Goal: Task Accomplishment & Management: Complete application form

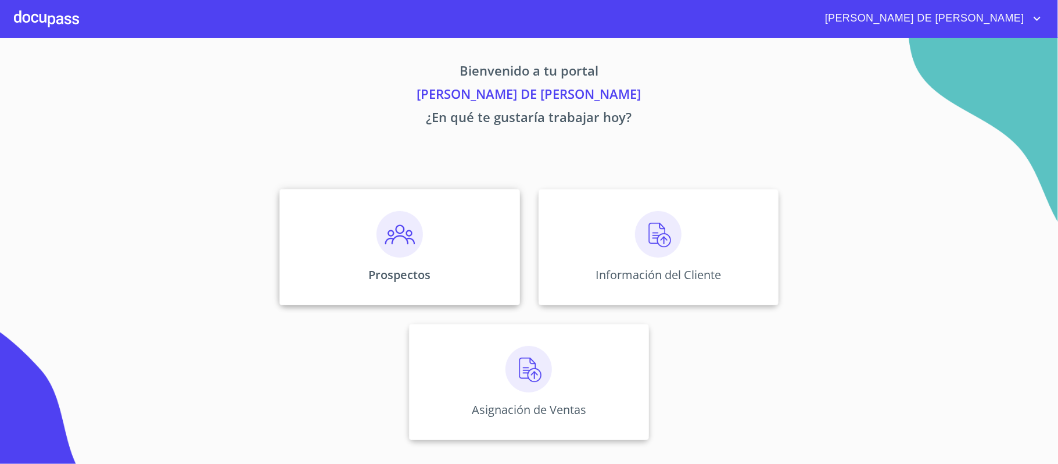
click at [383, 250] on img at bounding box center [399, 234] width 46 height 46
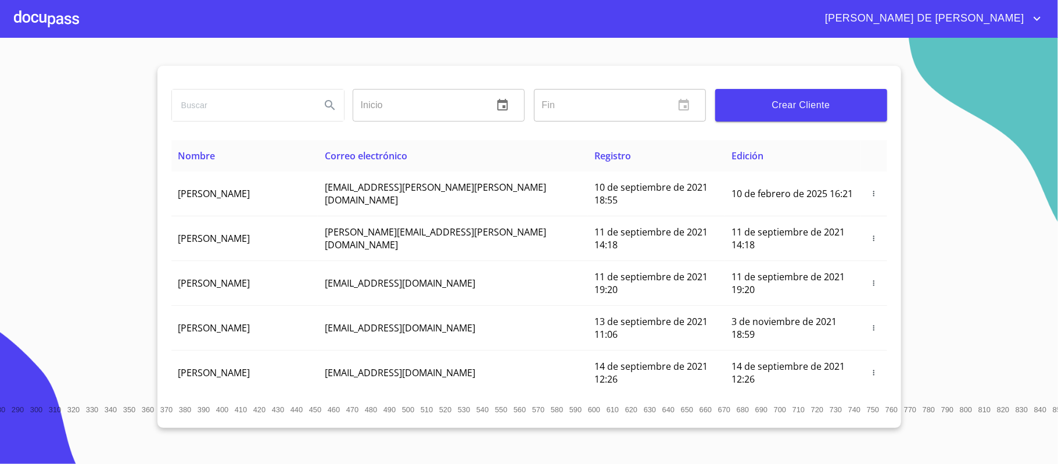
click at [28, 5] on div at bounding box center [46, 18] width 65 height 37
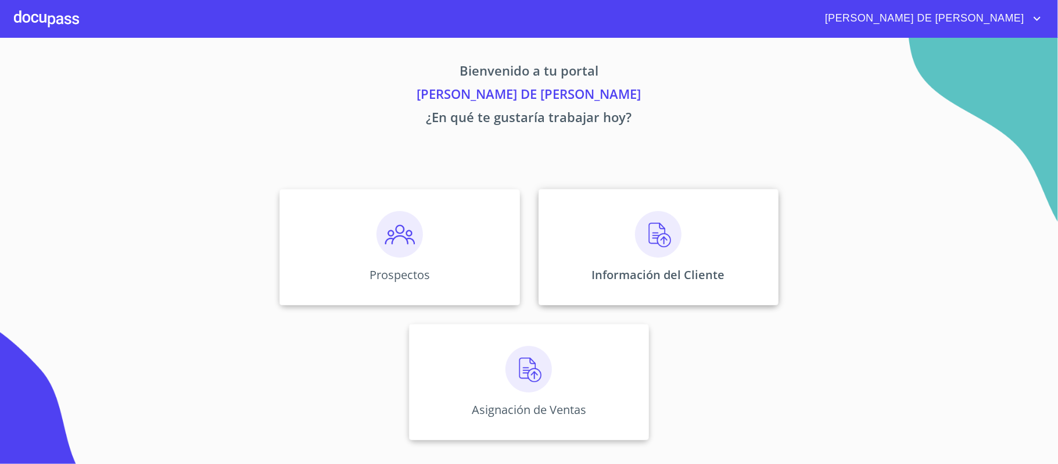
click at [681, 256] on img at bounding box center [658, 234] width 46 height 46
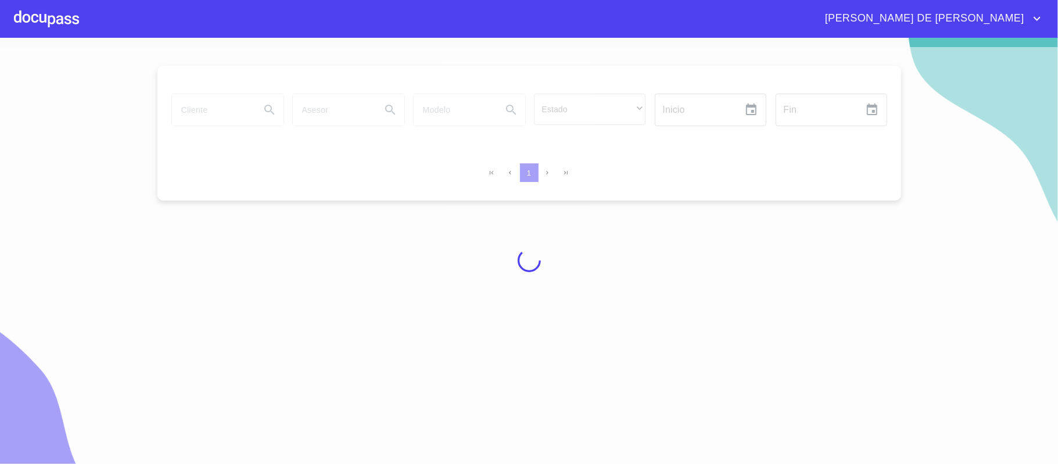
click at [223, 107] on div at bounding box center [529, 260] width 1058 height 426
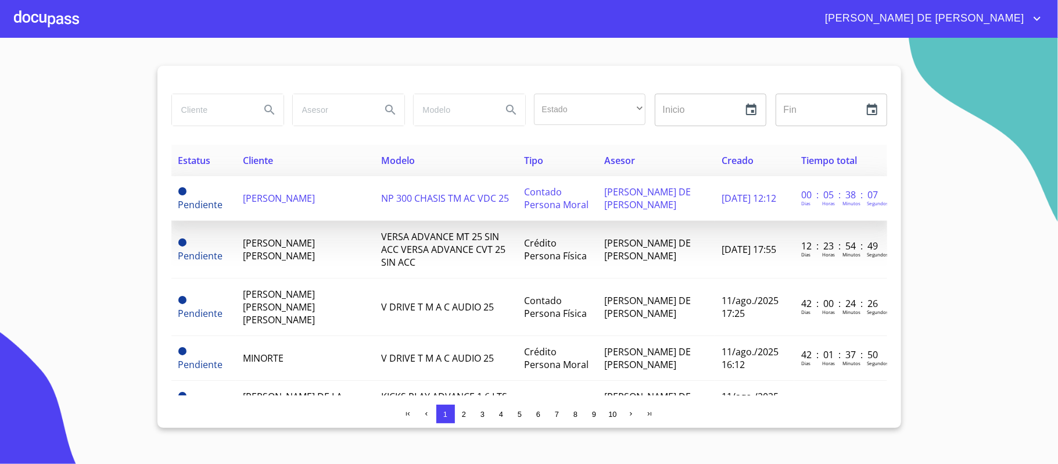
click at [374, 203] on td "NP 300 CHASIS TM AC VDC 25" at bounding box center [445, 198] width 143 height 45
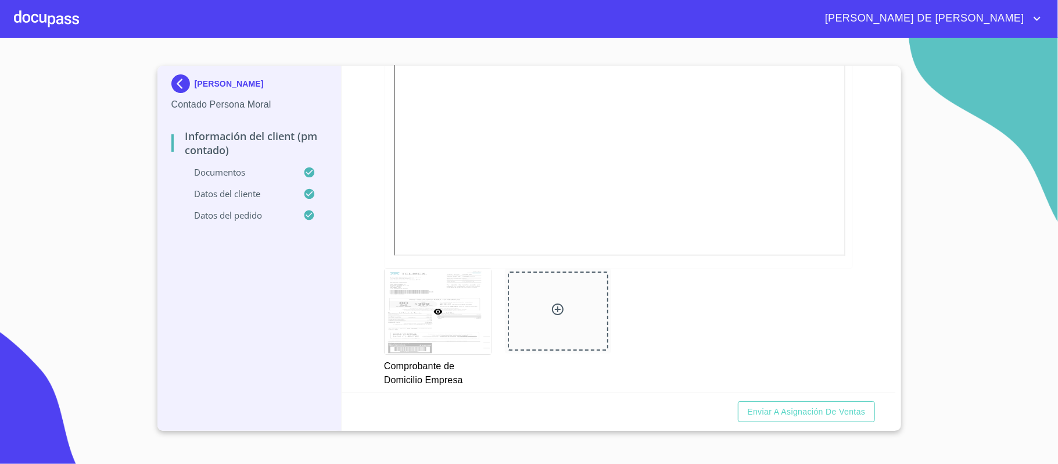
scroll to position [619, 0]
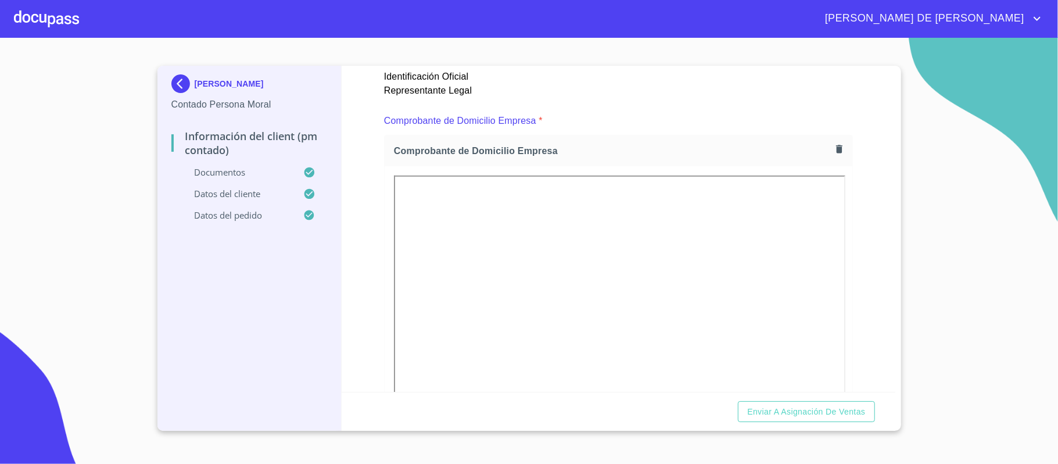
click at [841, 148] on div "Información del Client (PM contado) Documentos Documento de identificación repr…" at bounding box center [619, 229] width 554 height 326
click at [834, 148] on icon "button" at bounding box center [839, 148] width 11 height 11
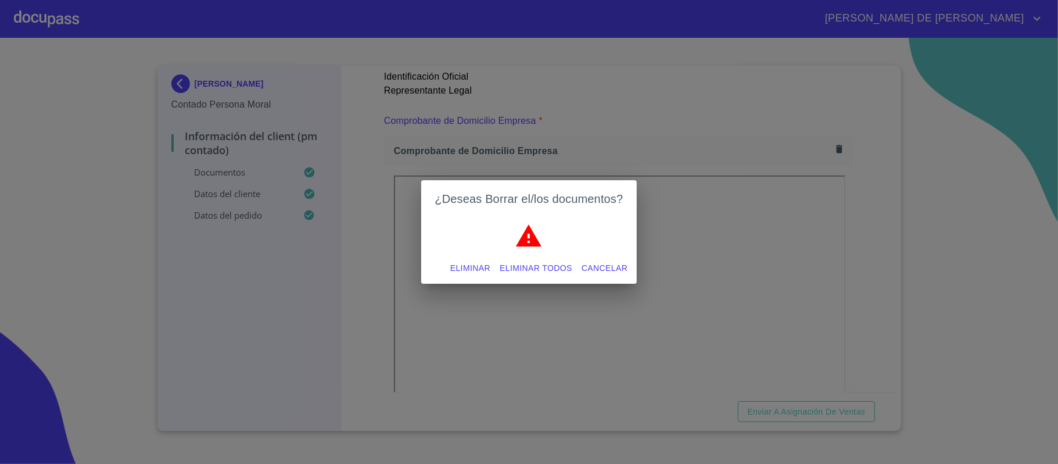
click at [483, 266] on span "Eliminar" at bounding box center [470, 268] width 40 height 15
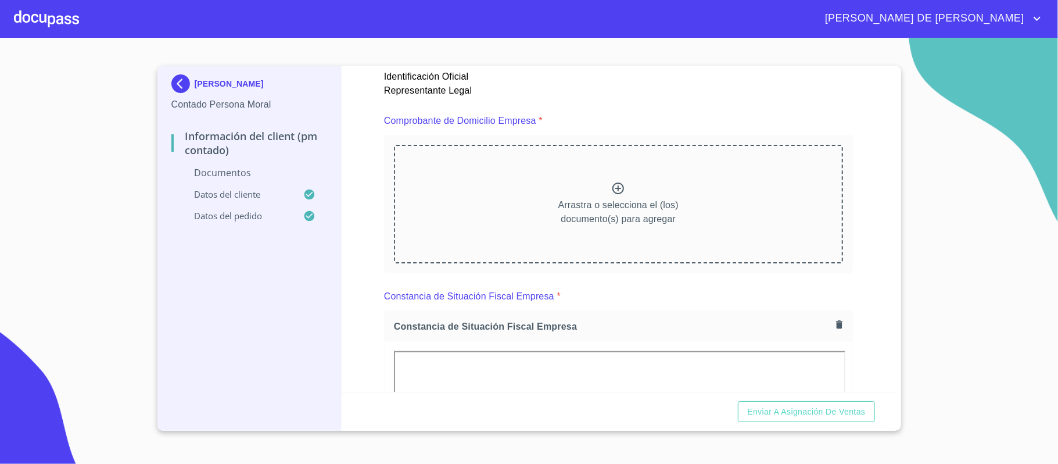
click at [611, 188] on icon at bounding box center [618, 188] width 14 height 14
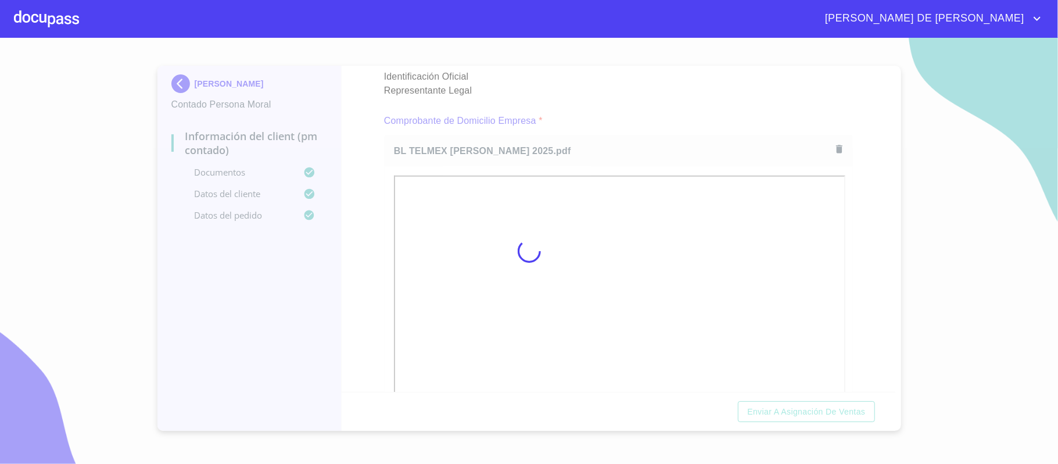
click at [862, 279] on div at bounding box center [529, 251] width 1058 height 426
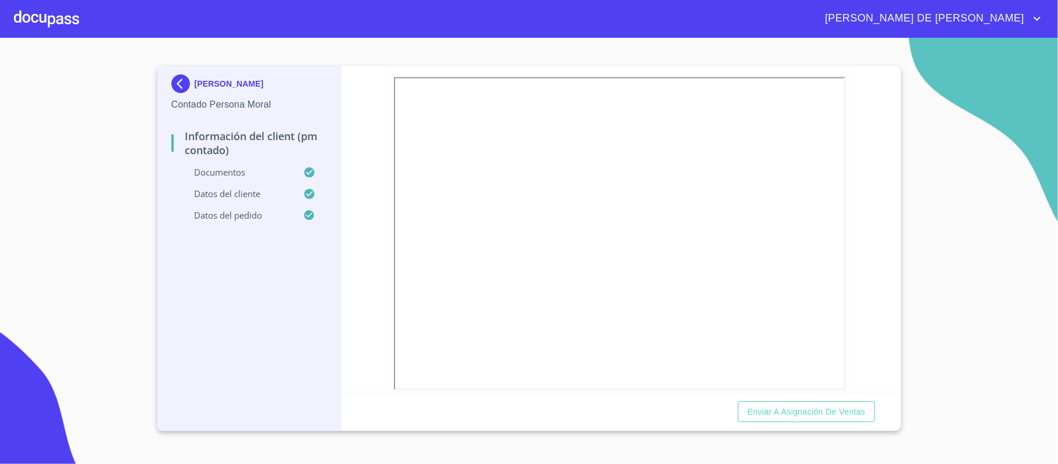
scroll to position [1084, 0]
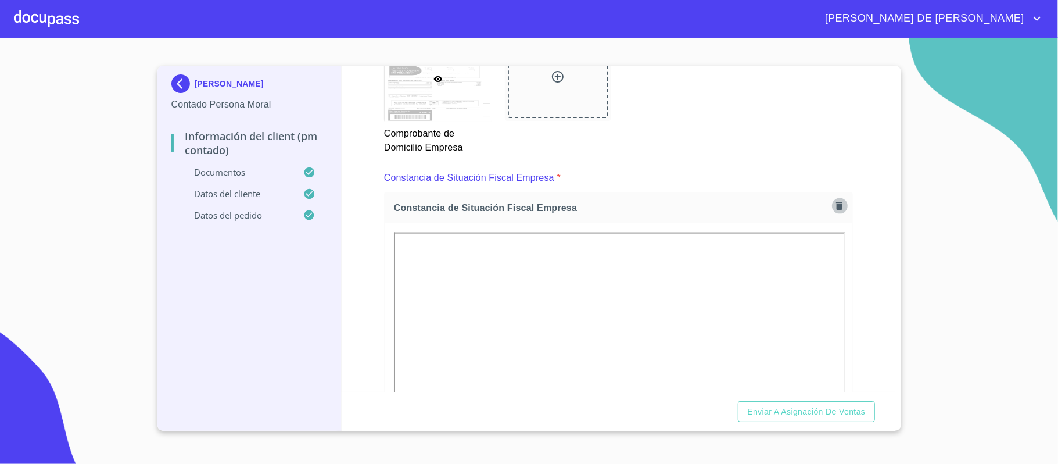
click at [834, 207] on icon "button" at bounding box center [839, 205] width 11 height 11
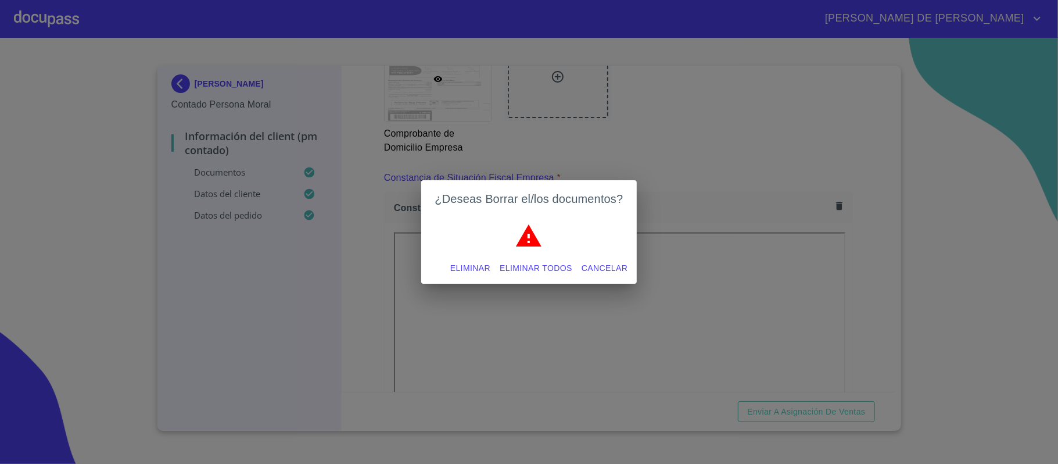
click at [465, 263] on span "Eliminar" at bounding box center [470, 268] width 40 height 15
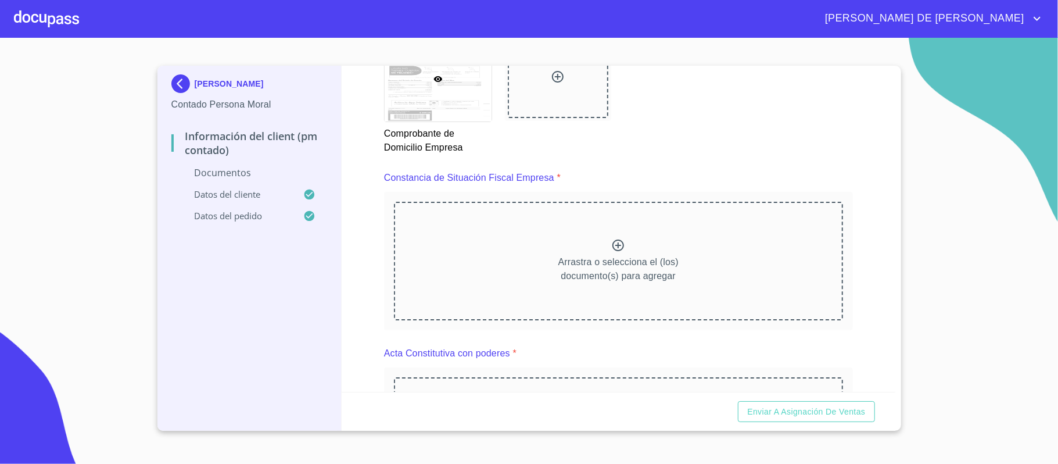
click at [611, 242] on icon at bounding box center [618, 245] width 14 height 14
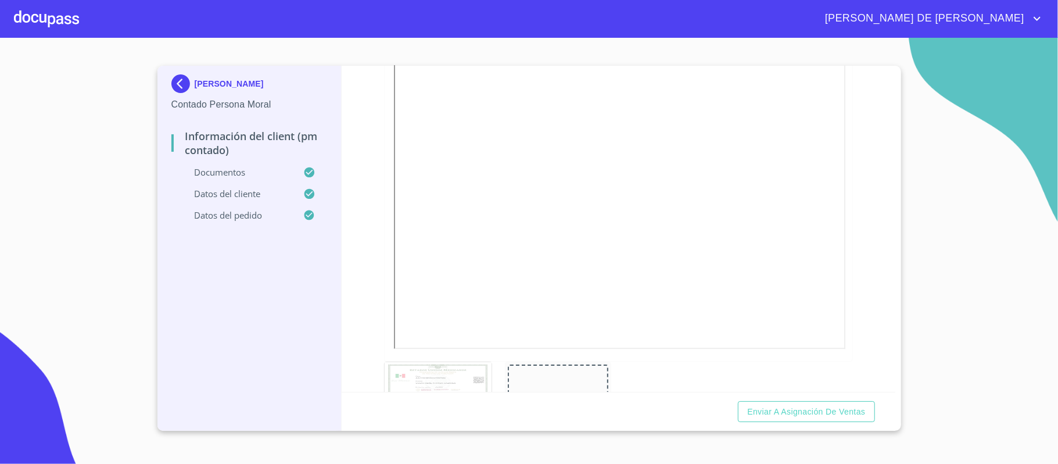
scroll to position [2246, 0]
click at [836, 89] on icon "button" at bounding box center [839, 87] width 6 height 8
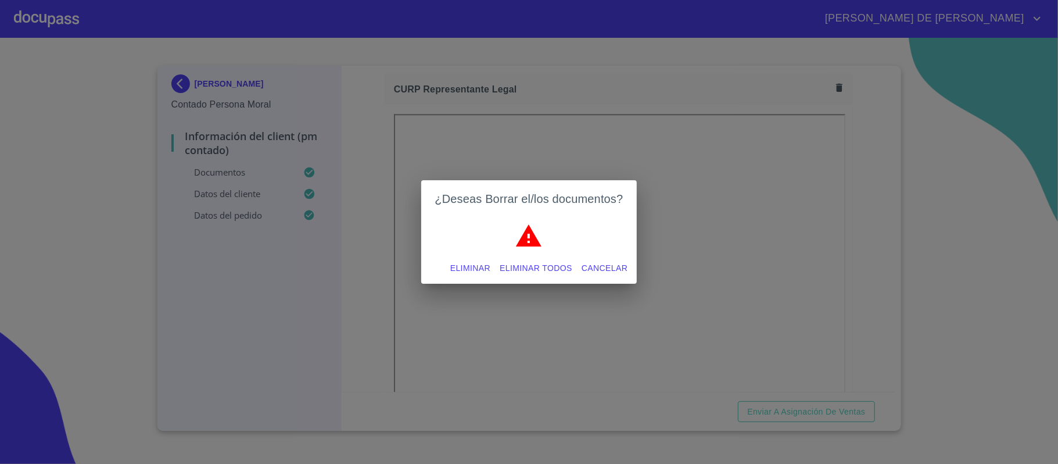
click at [472, 261] on span "Eliminar" at bounding box center [470, 268] width 40 height 15
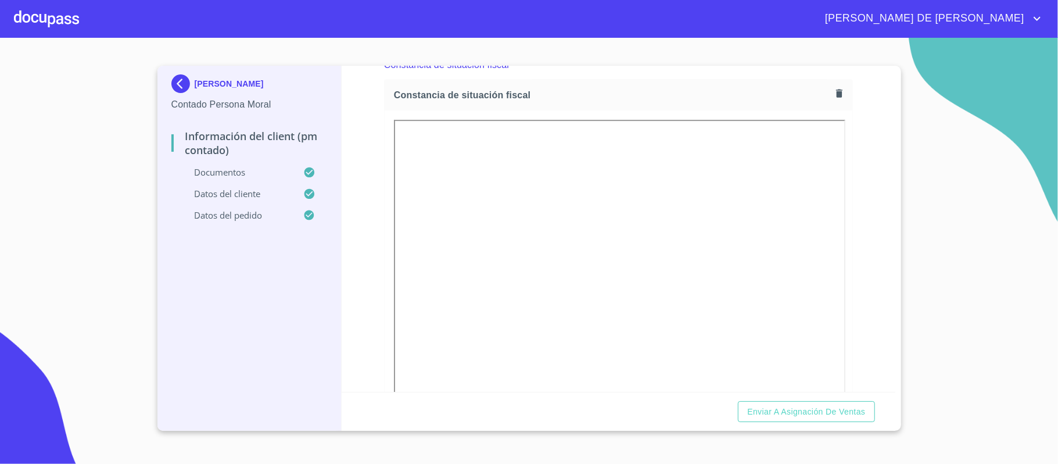
scroll to position [2788, 0]
click at [836, 70] on icon "button" at bounding box center [839, 66] width 6 height 8
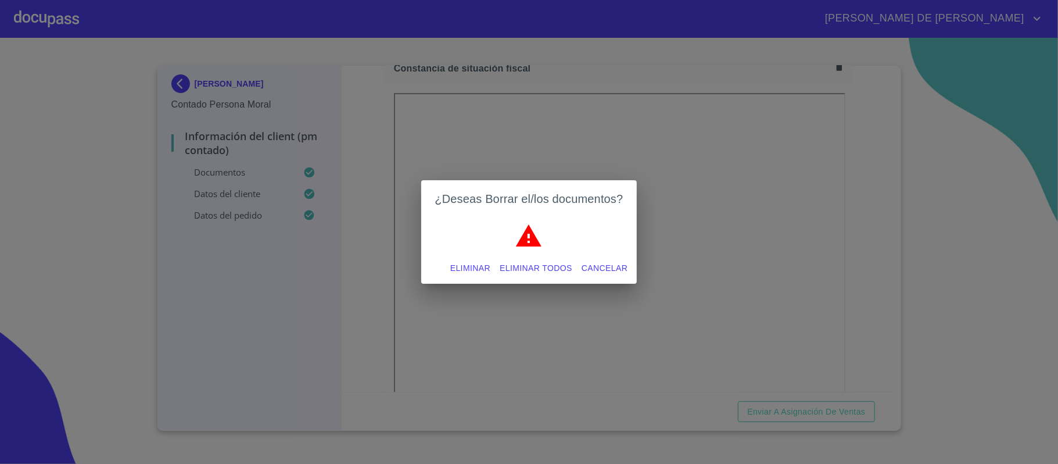
click at [455, 268] on span "Eliminar" at bounding box center [470, 268] width 40 height 15
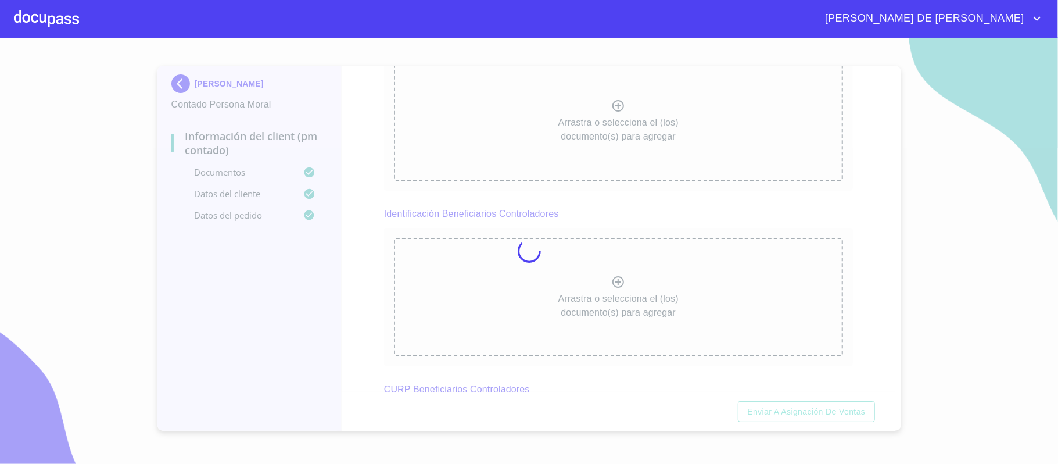
scroll to position [2782, 0]
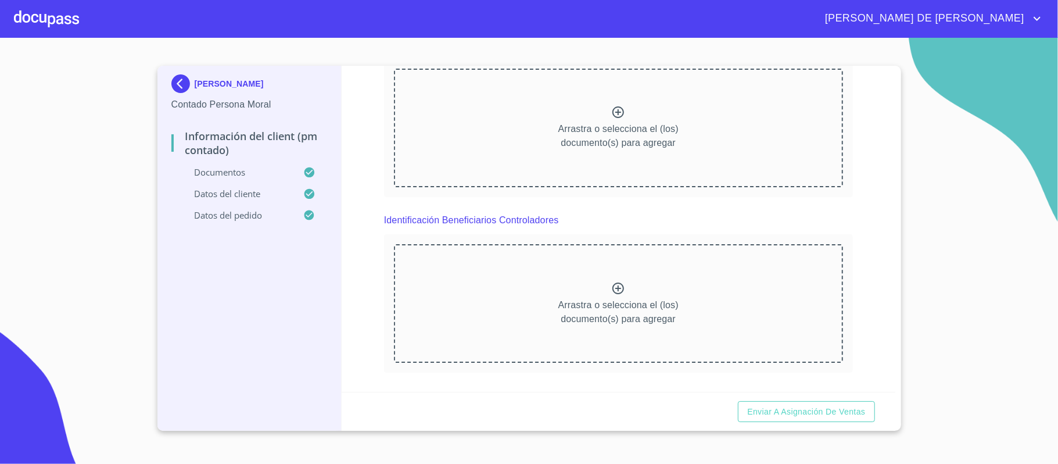
click at [599, 123] on p "Arrastra o selecciona el (los) documento(s) para agregar" at bounding box center [618, 136] width 120 height 28
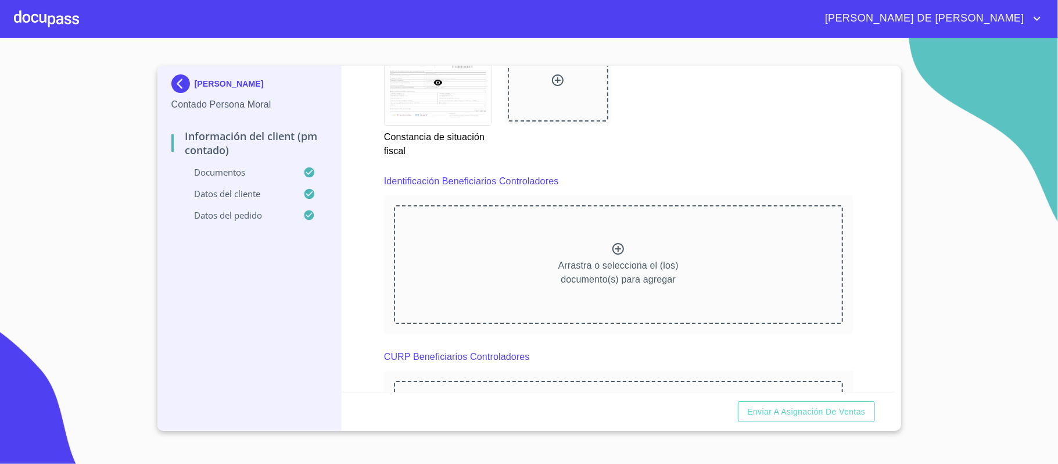
scroll to position [3091, 0]
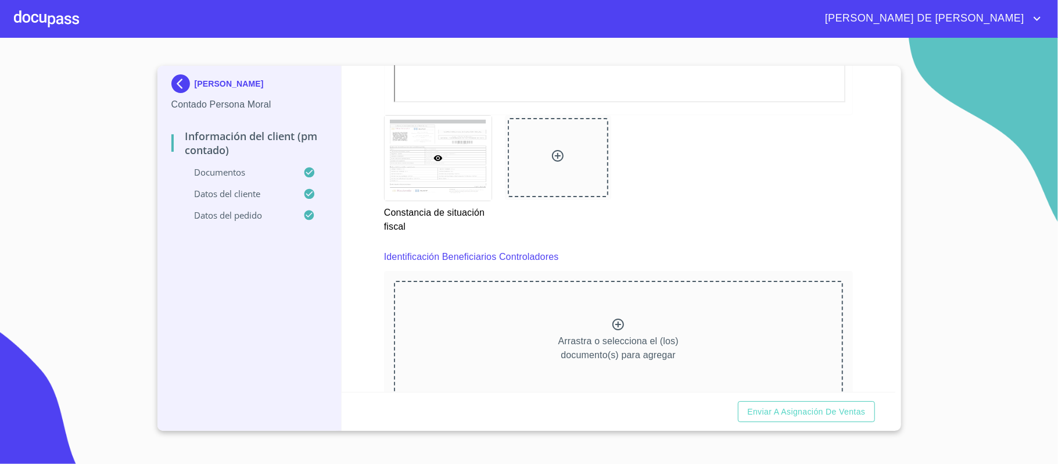
click at [544, 150] on div at bounding box center [558, 157] width 101 height 79
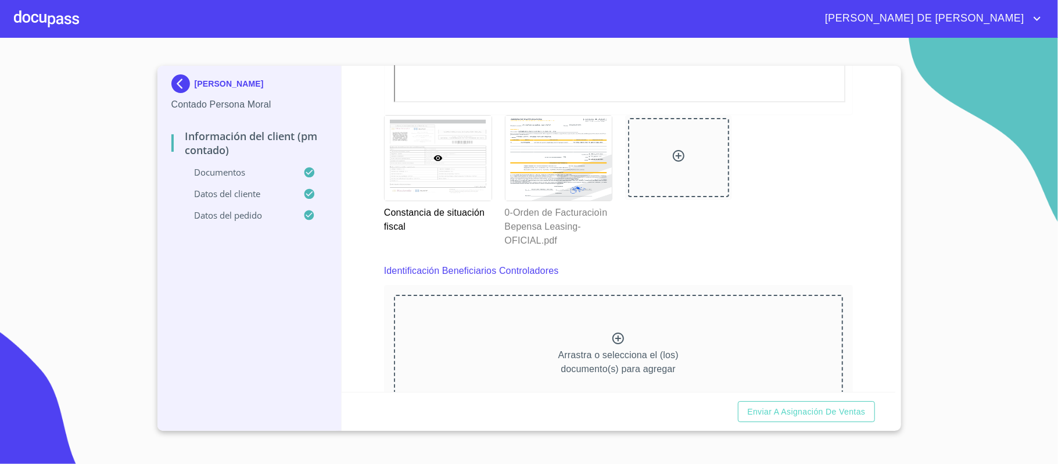
click at [842, 230] on div "[PERSON_NAME] de situación fiscal 0-Orden de Facturacioìn Bepensa Leasing-OFICI…" at bounding box center [618, 181] width 483 height 146
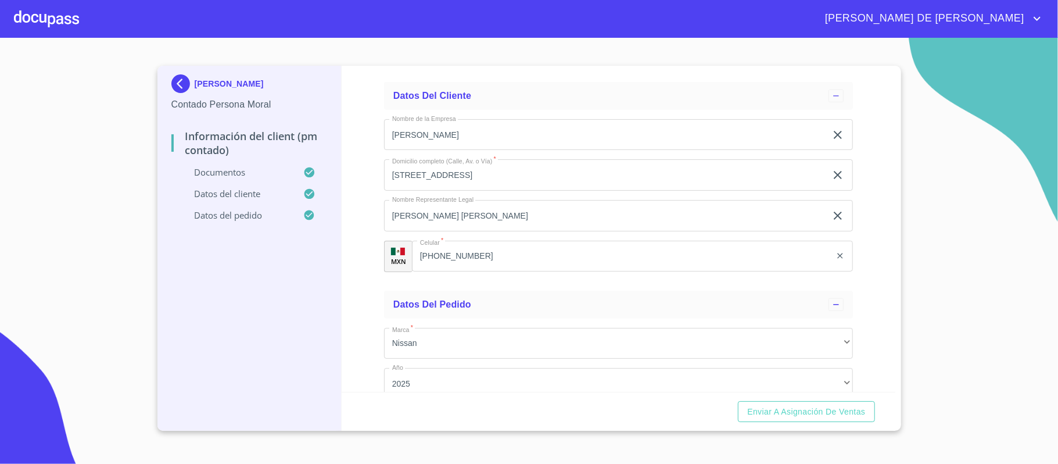
scroll to position [3934, 0]
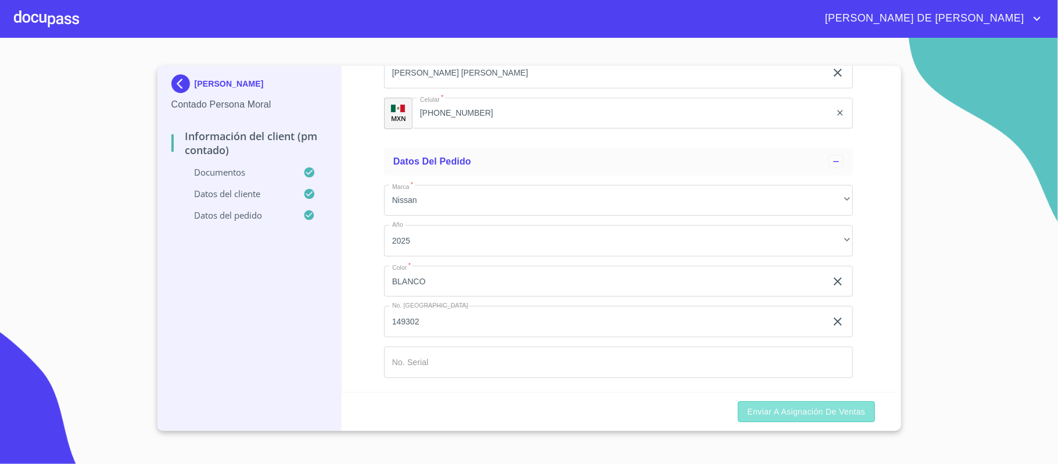
click at [797, 411] on span "Enviar a Asignación de Ventas" at bounding box center [806, 411] width 118 height 15
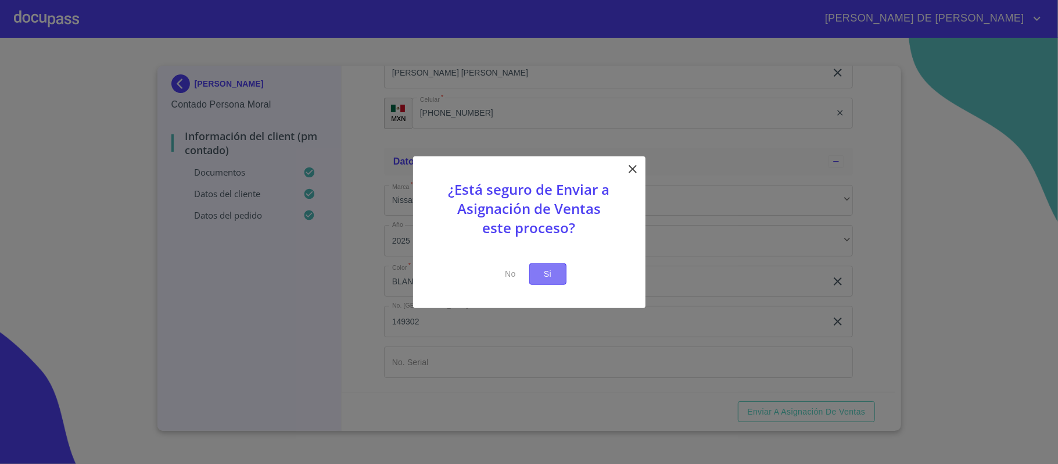
click at [546, 270] on span "Si" at bounding box center [547, 274] width 19 height 15
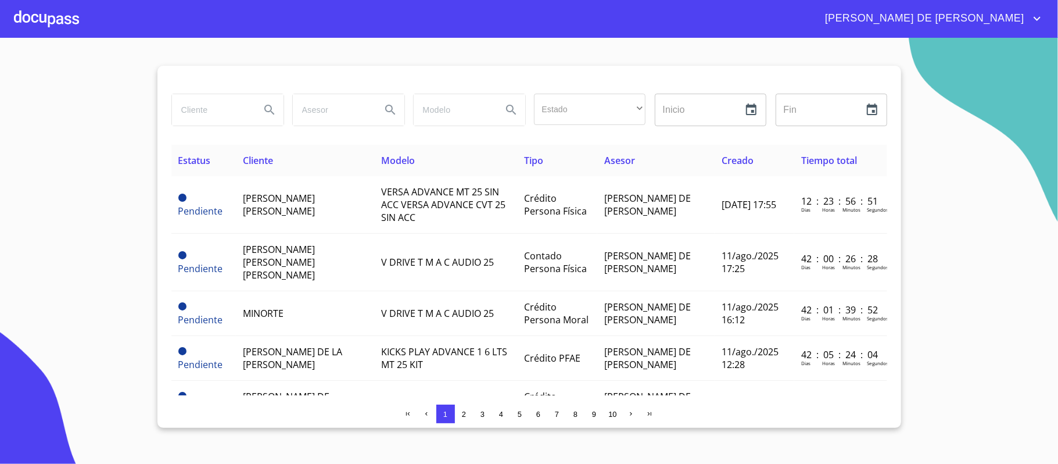
click at [224, 108] on input "search" at bounding box center [211, 109] width 79 height 31
type input "[PERSON_NAME]"
click at [275, 105] on icon "Search" at bounding box center [270, 110] width 14 height 14
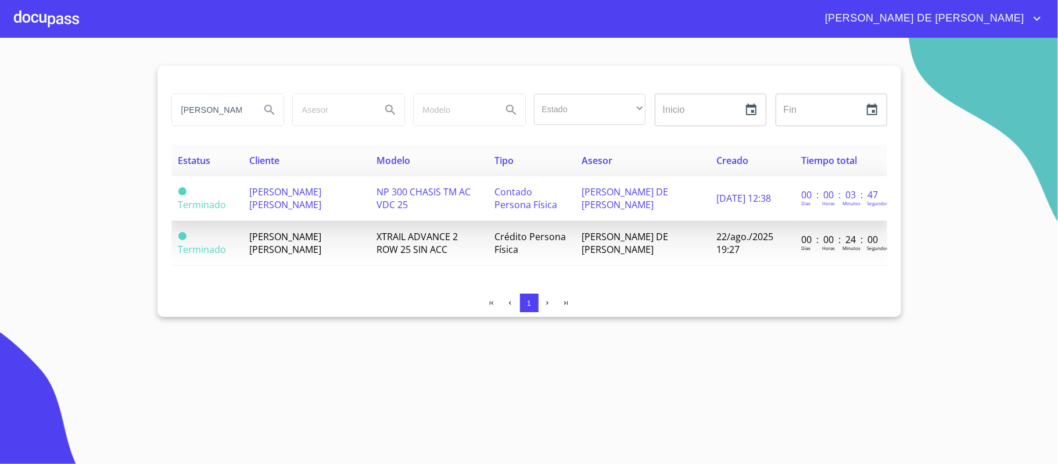
click at [300, 193] on span "[PERSON_NAME] [PERSON_NAME]" at bounding box center [285, 198] width 72 height 26
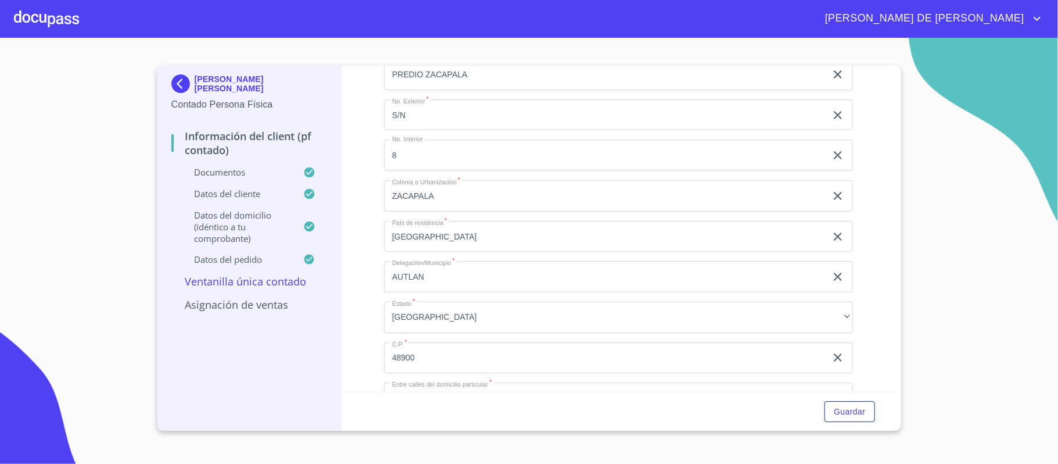
scroll to position [3109, 0]
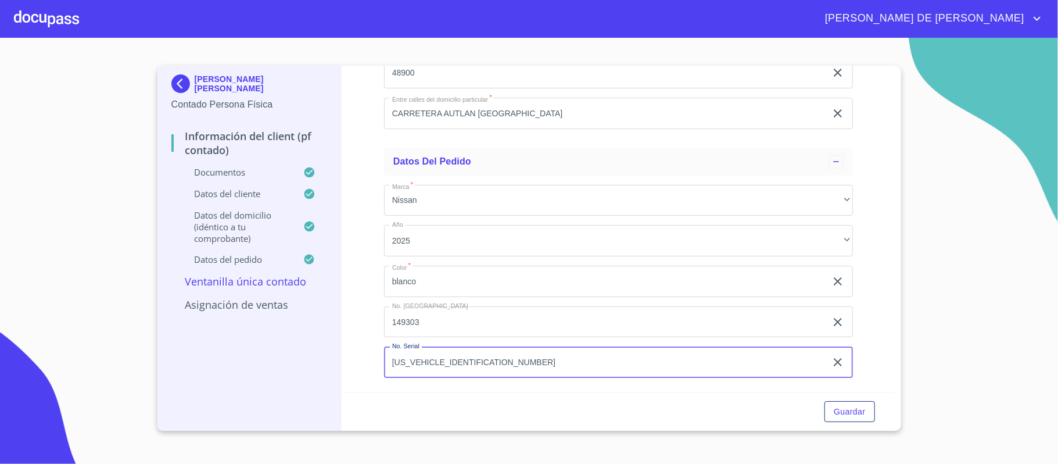
click at [393, 367] on input "[US_VEHICLE_IDENTIFICATION_NUMBER]" at bounding box center [605, 361] width 442 height 31
click at [393, 368] on input "[US_VEHICLE_IDENTIFICATION_NUMBER]" at bounding box center [605, 361] width 442 height 31
click at [33, 12] on div at bounding box center [46, 18] width 65 height 37
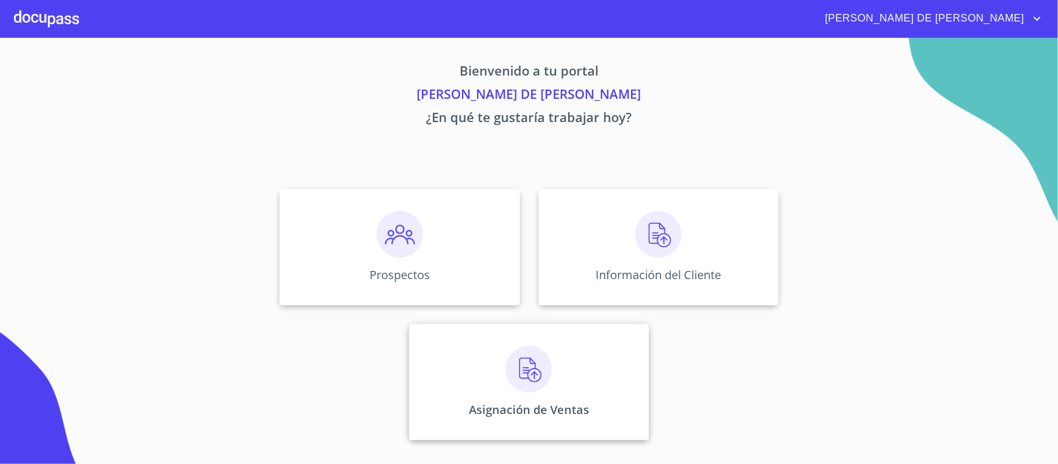
click at [502, 378] on div "Asignación de Ventas" at bounding box center [529, 382] width 240 height 116
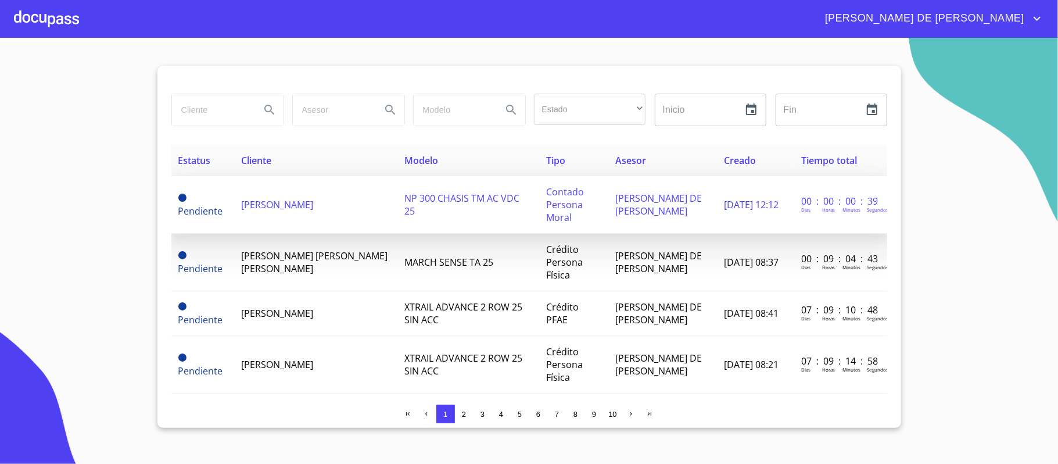
click at [261, 208] on span "[PERSON_NAME]" at bounding box center [277, 204] width 72 height 13
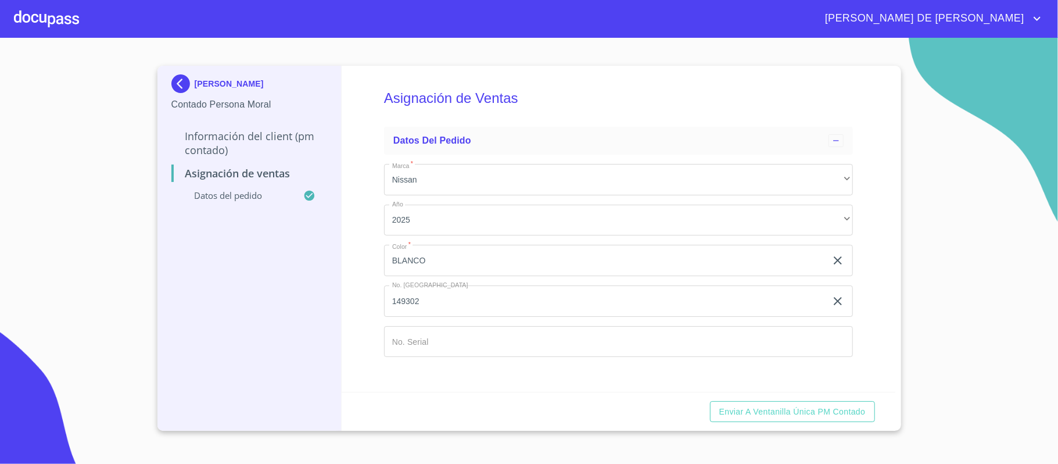
click at [530, 349] on input "Marca   *" at bounding box center [618, 341] width 469 height 31
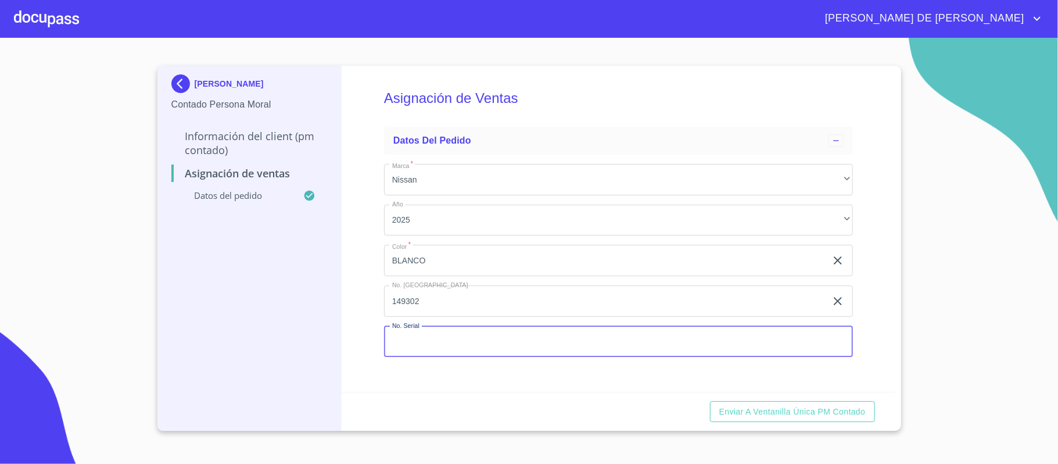
paste input "[US_VEHICLE_IDENTIFICATION_NUMBER]"
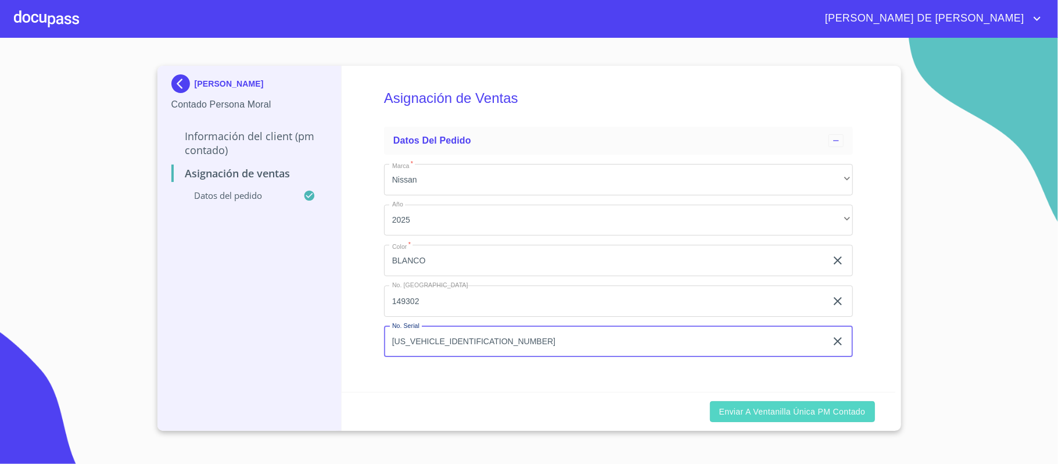
type input "[US_VEHICLE_IDENTIFICATION_NUMBER]"
click at [752, 410] on span "Enviar a Ventanilla única PM contado" at bounding box center [792, 411] width 146 height 15
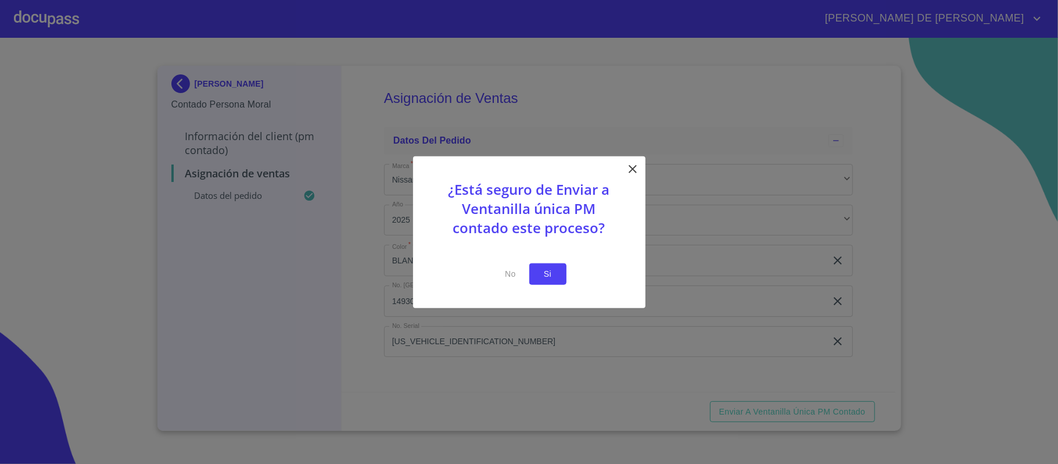
click at [562, 270] on button "Si" at bounding box center [547, 273] width 37 height 21
